Goal: Task Accomplishment & Management: Use online tool/utility

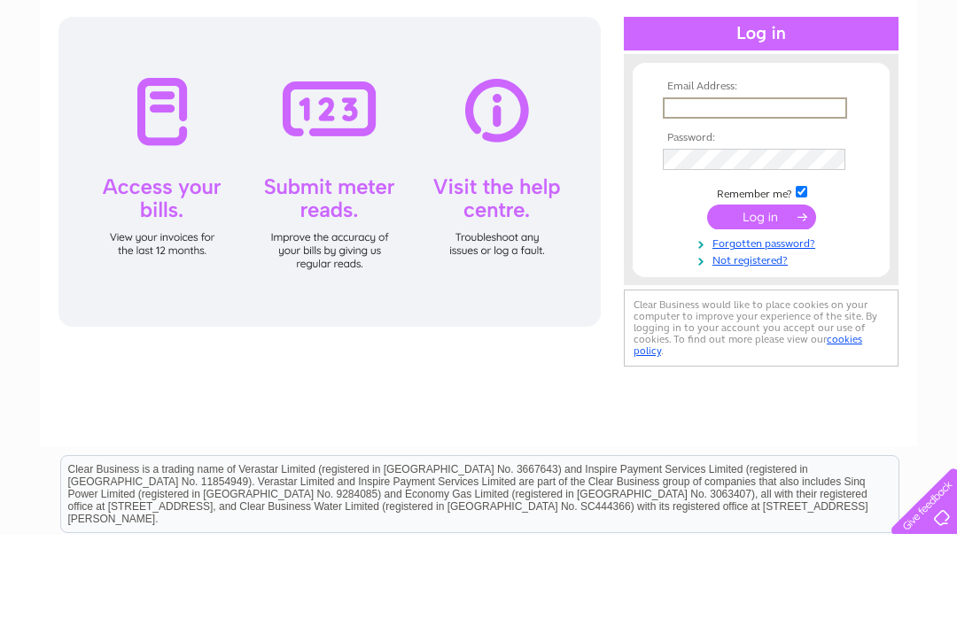
type input "[EMAIL_ADDRESS][DOMAIN_NAME]"
click at [761, 309] on input "submit" at bounding box center [761, 308] width 109 height 25
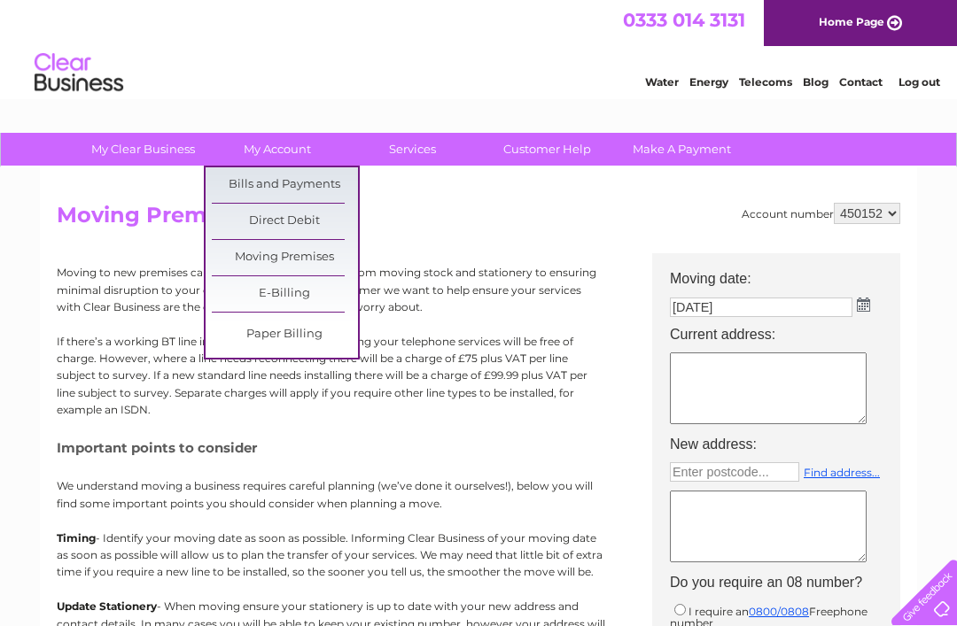
click at [317, 184] on link "Bills and Payments" at bounding box center [285, 184] width 146 height 35
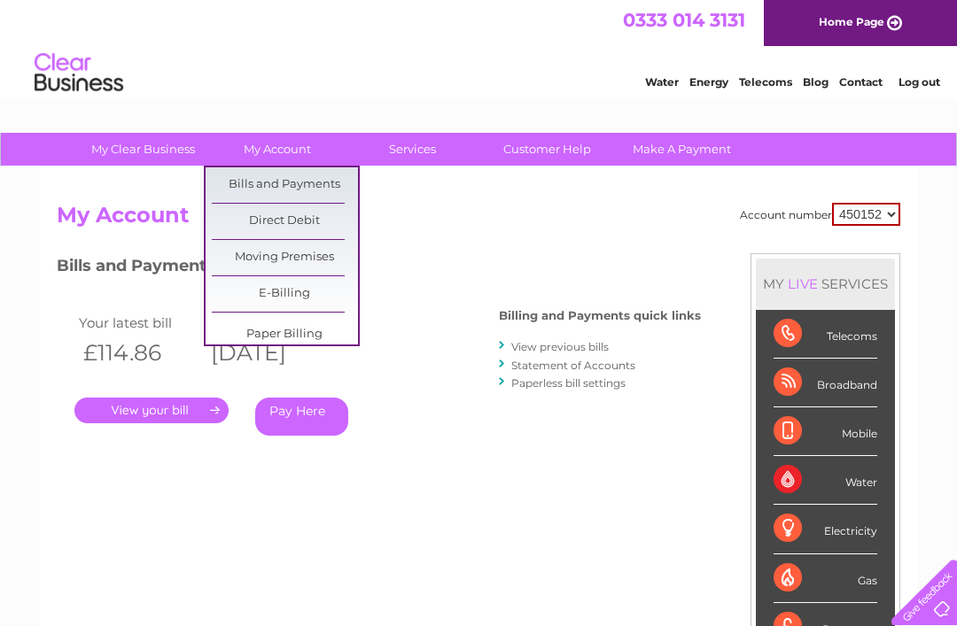
click at [686, 150] on link "Make A Payment" at bounding box center [682, 149] width 146 height 33
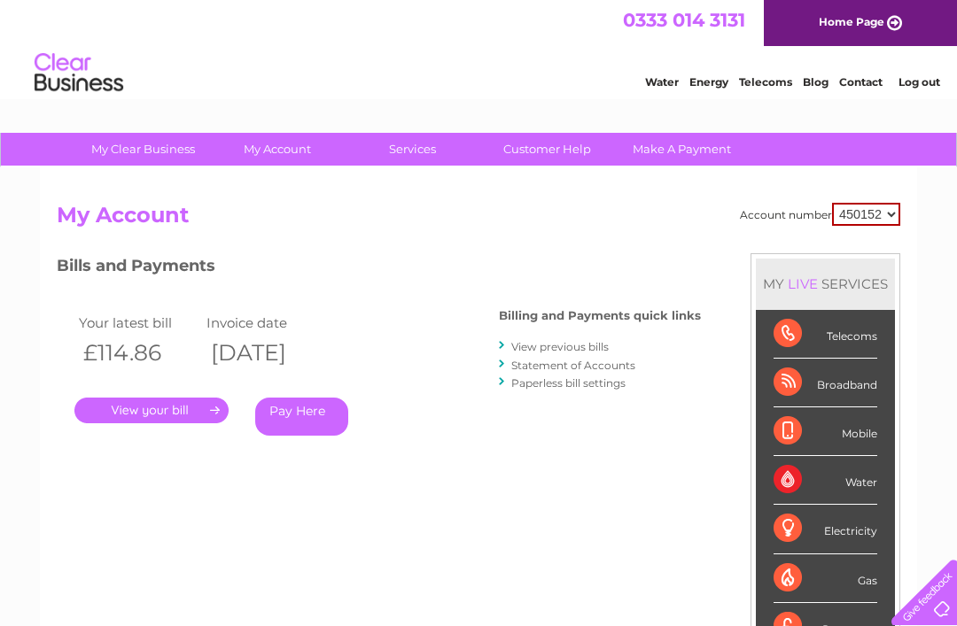
click at [178, 418] on link "." at bounding box center [151, 411] width 154 height 26
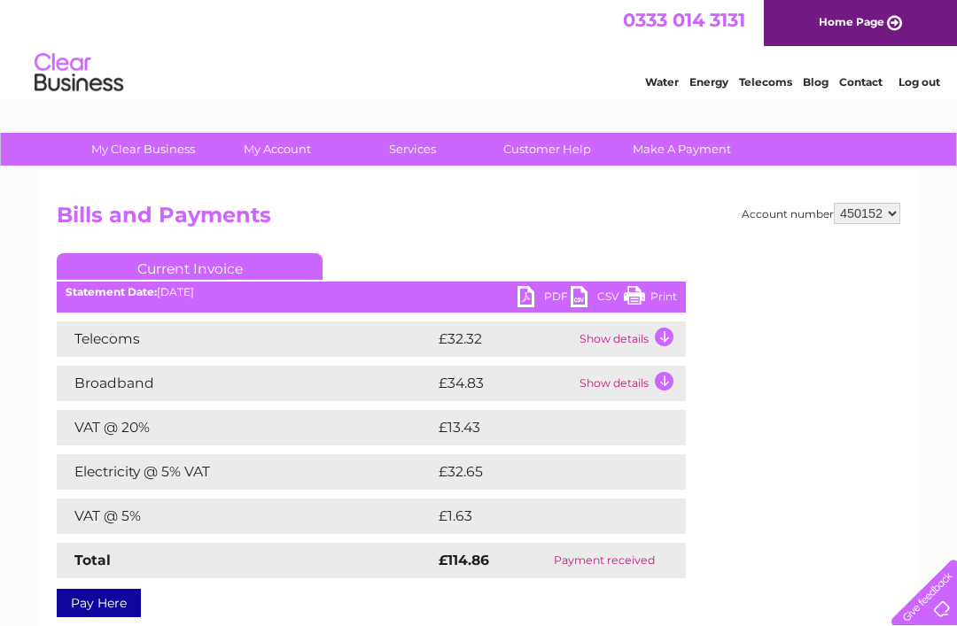
click at [842, 26] on link "Home Page" at bounding box center [860, 23] width 193 height 46
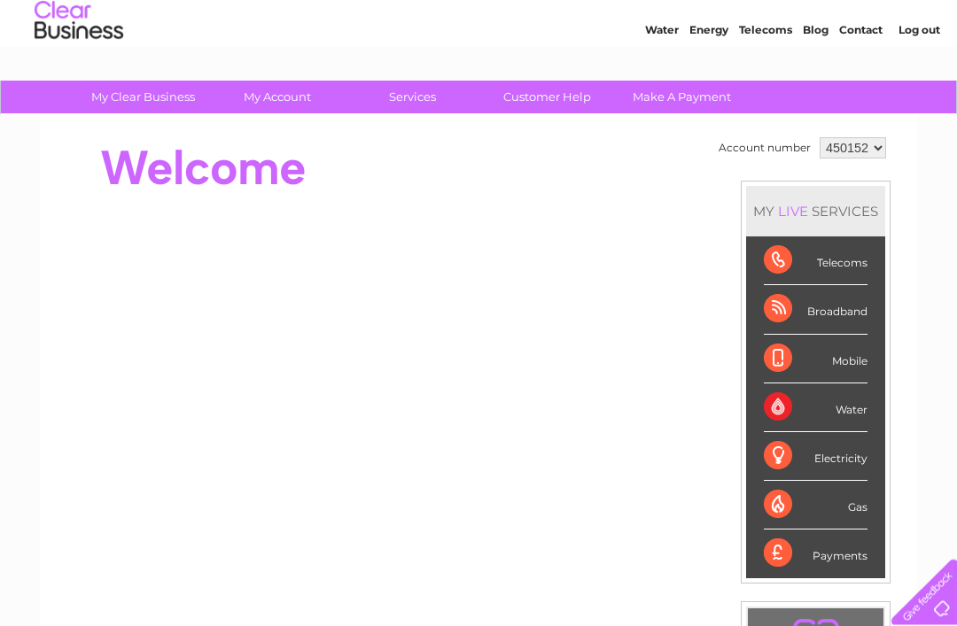
scroll to position [83, 0]
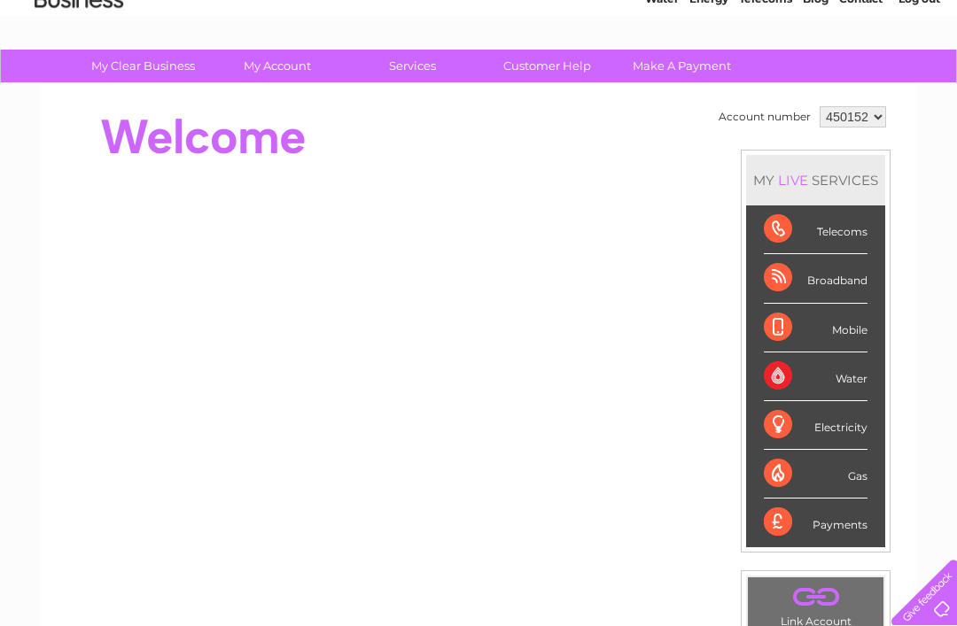
click at [832, 430] on div "Electricity" at bounding box center [816, 425] width 104 height 49
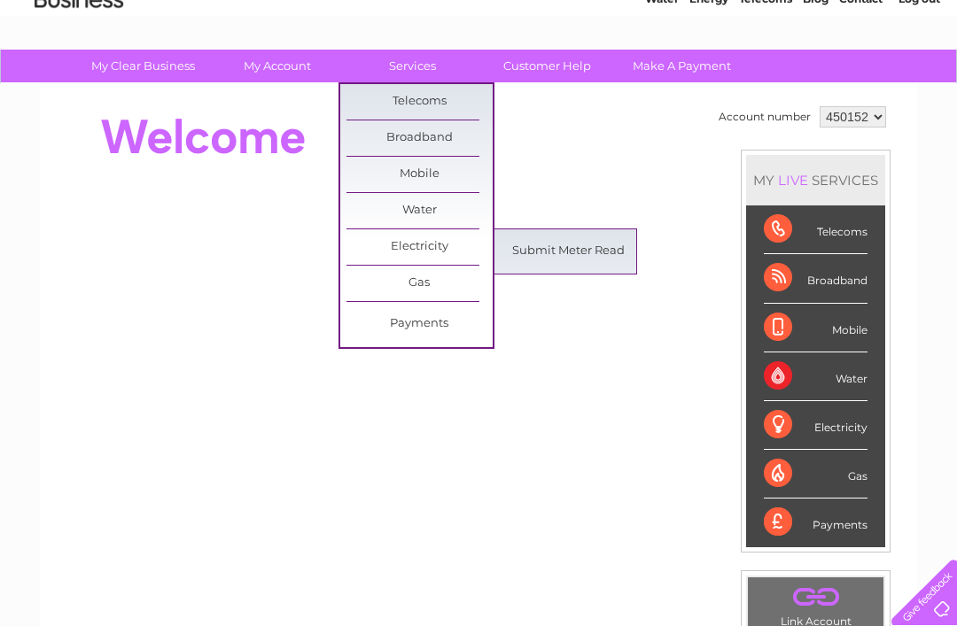
click at [573, 260] on link "Submit Meter Read" at bounding box center [568, 251] width 146 height 35
